Goal: Navigation & Orientation: Understand site structure

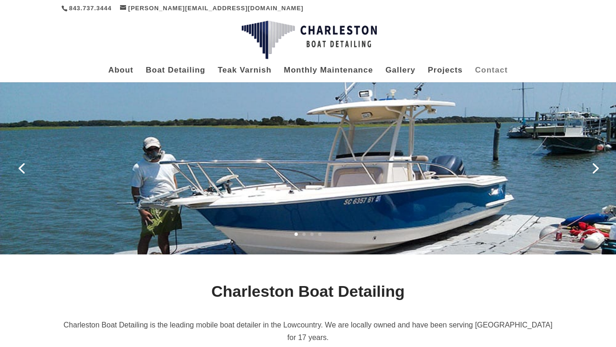
click at [506, 71] on link "Contact" at bounding box center [491, 74] width 33 height 15
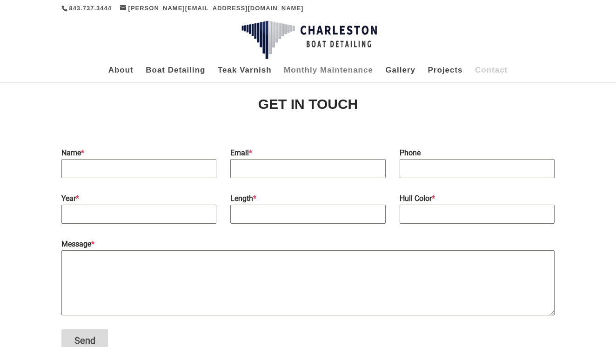
click at [338, 75] on link "Monthly Maintenance" at bounding box center [328, 74] width 89 height 15
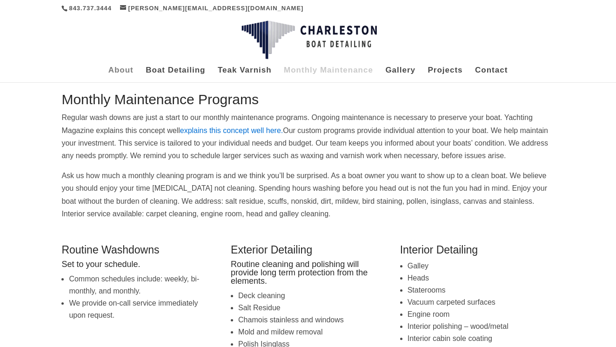
click at [126, 70] on link "About" at bounding box center [120, 74] width 25 height 15
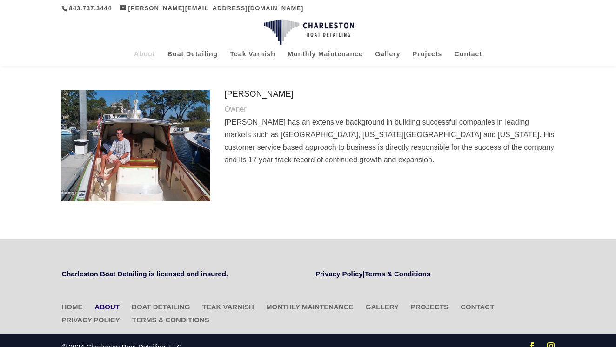
scroll to position [287, 0]
click at [114, 132] on img at bounding box center [135, 146] width 149 height 112
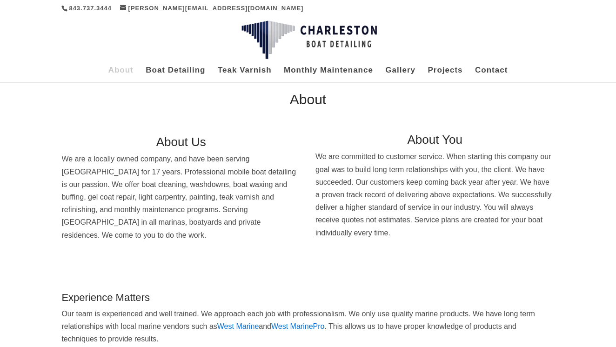
scroll to position [0, 0]
